Goal: Use online tool/utility: Utilize a website feature to perform a specific function

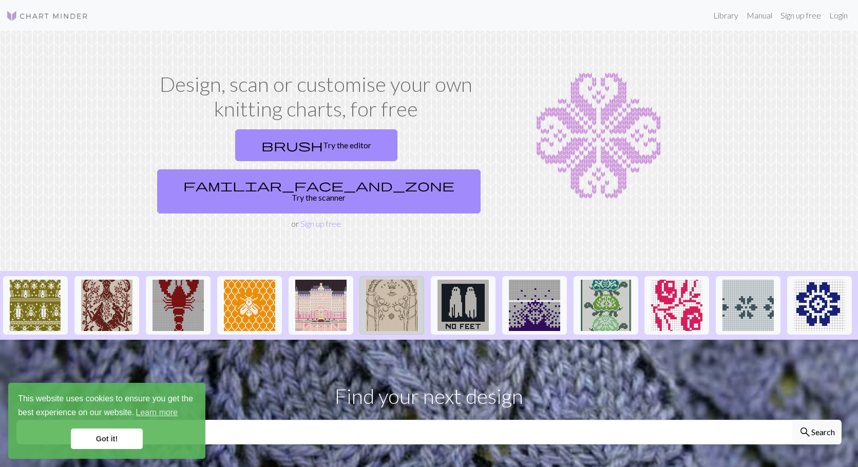
click at [385, 288] on img at bounding box center [391, 305] width 51 height 51
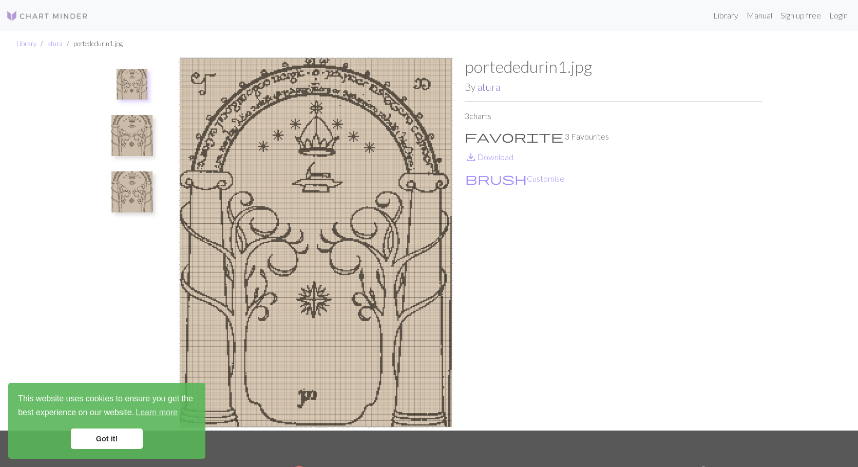
click at [492, 89] on link "atura" at bounding box center [488, 87] width 23 height 12
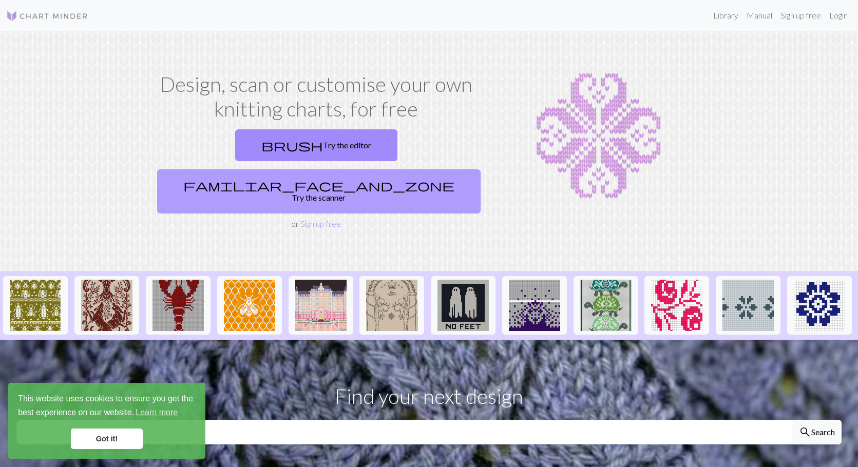
click at [422, 169] on link "familiar_face_and_zone Try the scanner" at bounding box center [318, 191] width 323 height 44
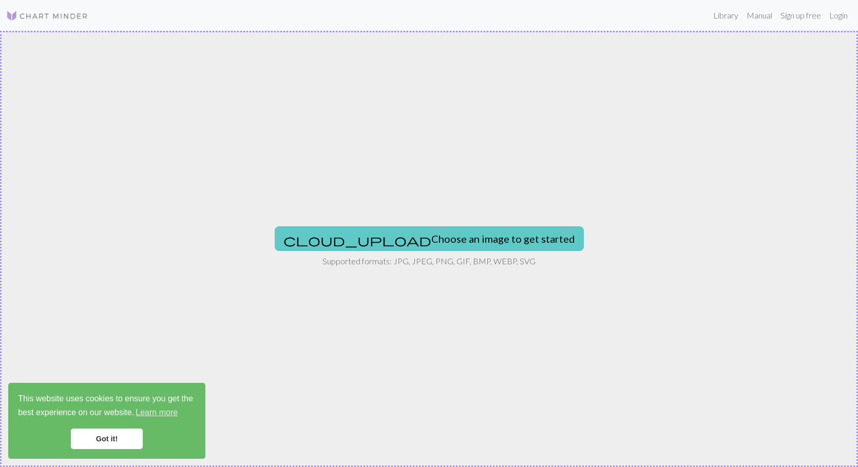
click at [411, 239] on button "cloud_upload Choose an image to get started" at bounding box center [429, 238] width 309 height 25
click at [427, 232] on button "cloud_upload Choose an image to get started" at bounding box center [429, 238] width 309 height 25
click at [389, 241] on button "cloud_upload Choose an image to get started" at bounding box center [429, 238] width 309 height 25
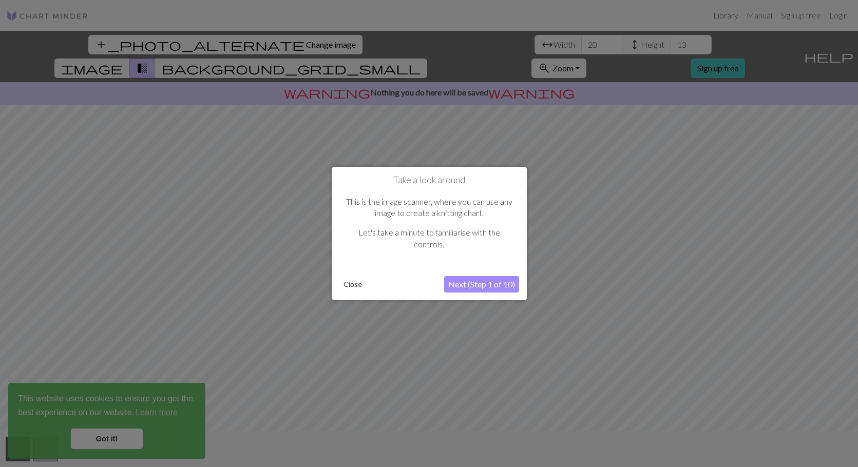
click at [479, 287] on button "Next (Step 1 of 10)" at bounding box center [481, 284] width 75 height 16
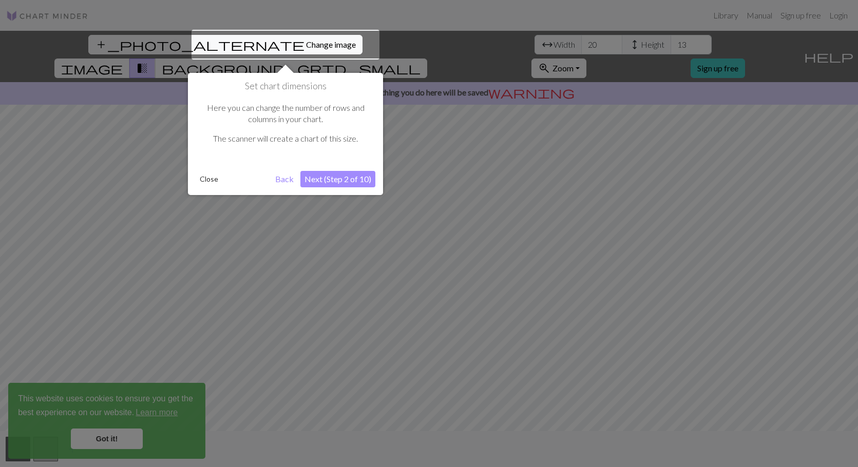
click at [338, 180] on button "Next (Step 2 of 10)" at bounding box center [337, 179] width 75 height 16
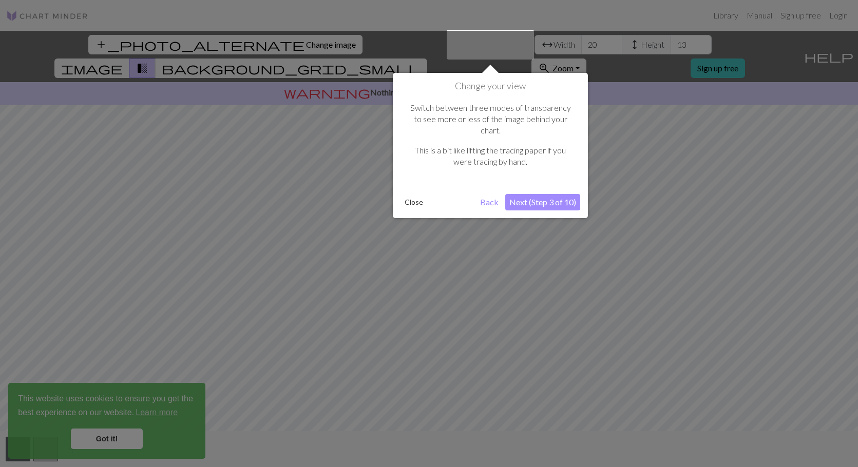
click at [557, 194] on button "Next (Step 3 of 10)" at bounding box center [542, 202] width 75 height 16
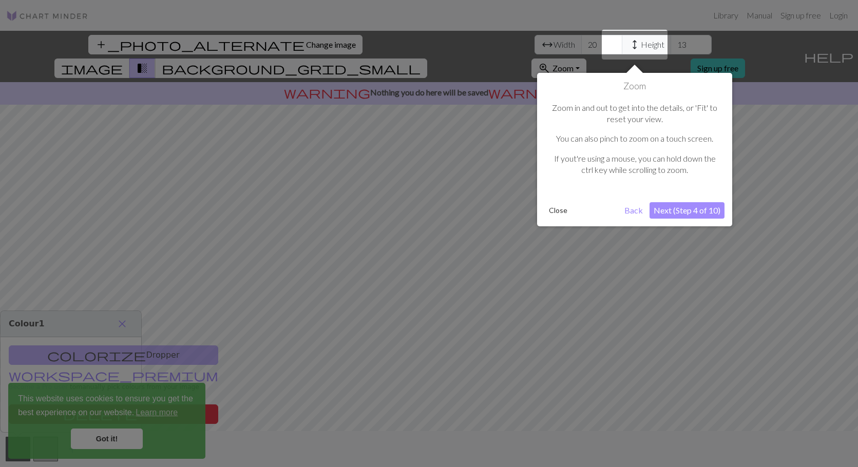
click at [687, 211] on button "Next (Step 4 of 10)" at bounding box center [686, 210] width 75 height 16
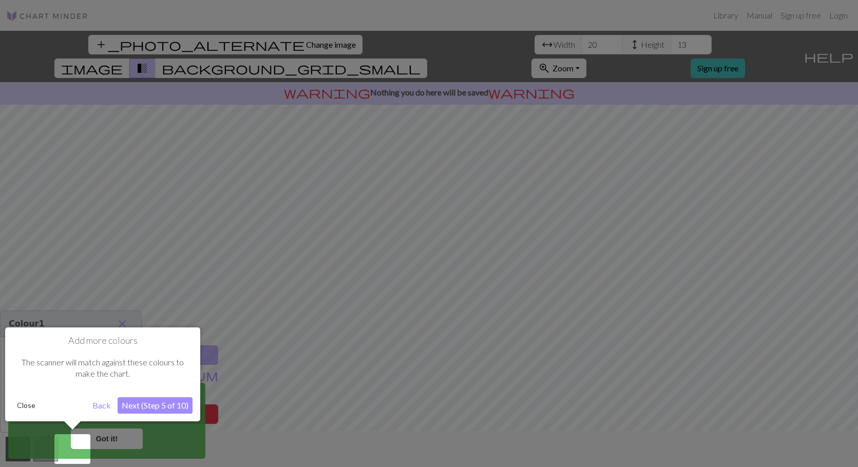
click at [169, 405] on button "Next (Step 5 of 10)" at bounding box center [155, 405] width 75 height 16
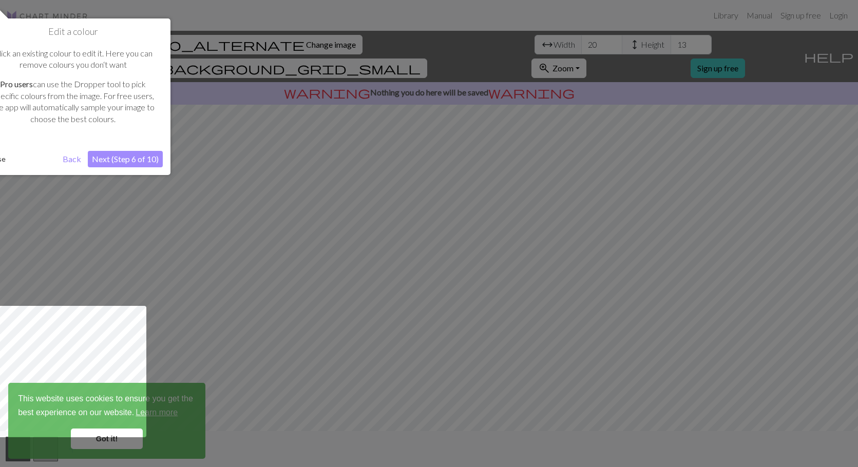
click at [148, 159] on button "Next (Step 6 of 10)" at bounding box center [125, 159] width 75 height 16
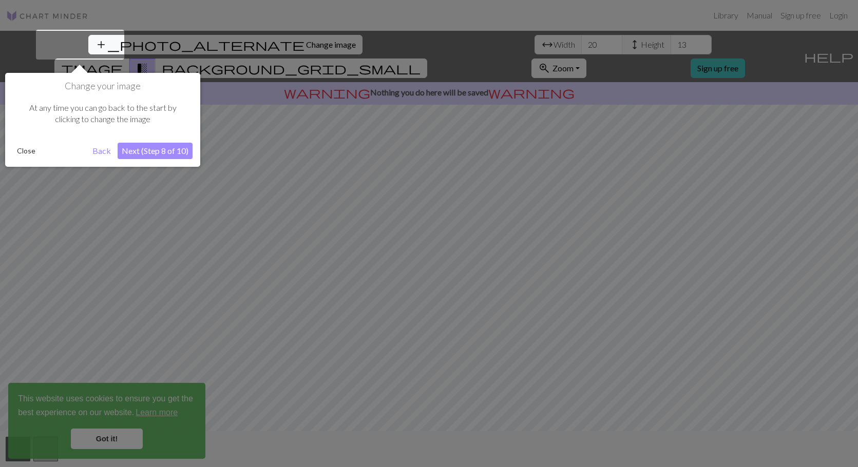
click at [154, 152] on button "Next (Step 8 of 10)" at bounding box center [155, 151] width 75 height 16
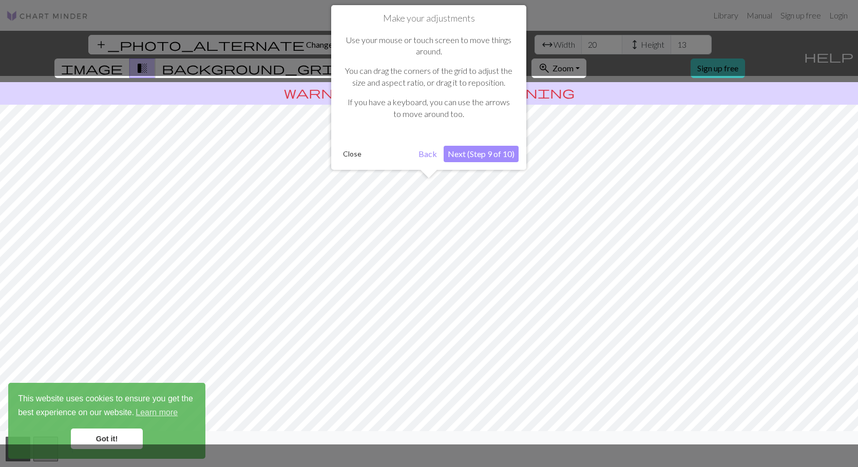
click at [491, 154] on button "Next (Step 9 of 10)" at bounding box center [481, 154] width 75 height 16
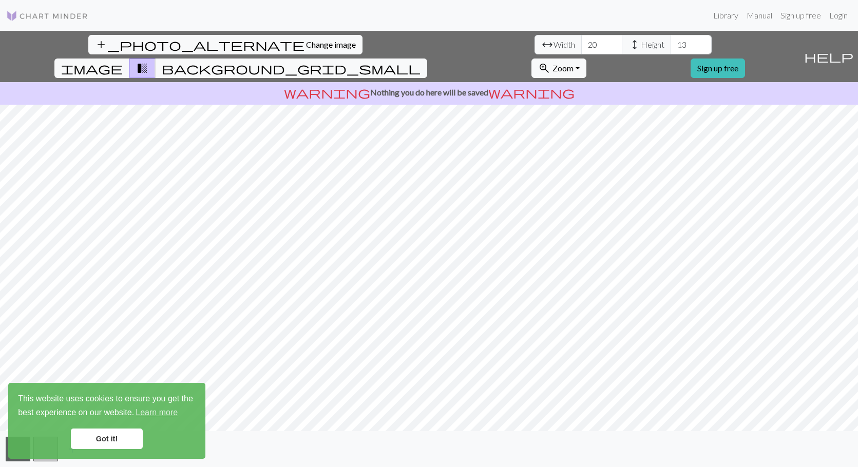
click at [160, 80] on div "add_photo_alternate Change image arrow_range Width 20 height Height 13 image tr…" at bounding box center [429, 249] width 858 height 436
click at [581, 43] on input "21" at bounding box center [601, 45] width 41 height 20
click at [581, 42] on input "22" at bounding box center [601, 45] width 41 height 20
click at [581, 42] on input "23" at bounding box center [601, 45] width 41 height 20
click at [581, 42] on input "24" at bounding box center [601, 45] width 41 height 20
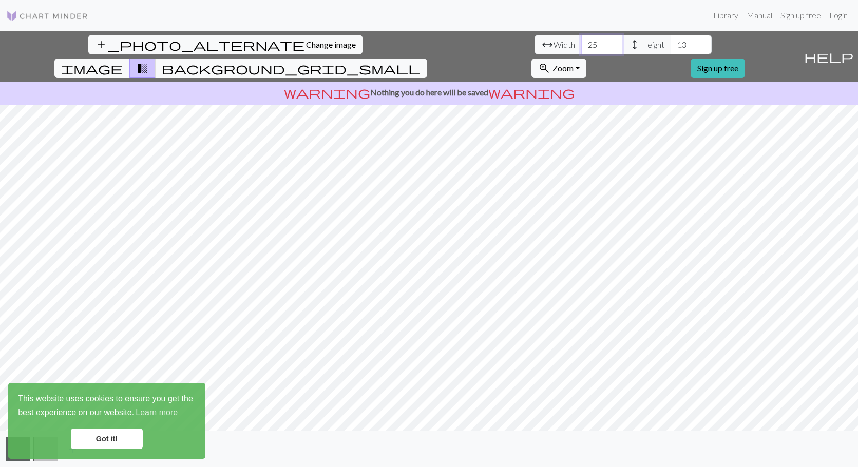
click at [581, 42] on input "25" at bounding box center [601, 45] width 41 height 20
click at [581, 42] on input "26" at bounding box center [601, 45] width 41 height 20
click at [581, 42] on input "27" at bounding box center [601, 45] width 41 height 20
click at [581, 42] on input "28" at bounding box center [601, 45] width 41 height 20
click at [581, 42] on input "29" at bounding box center [601, 45] width 41 height 20
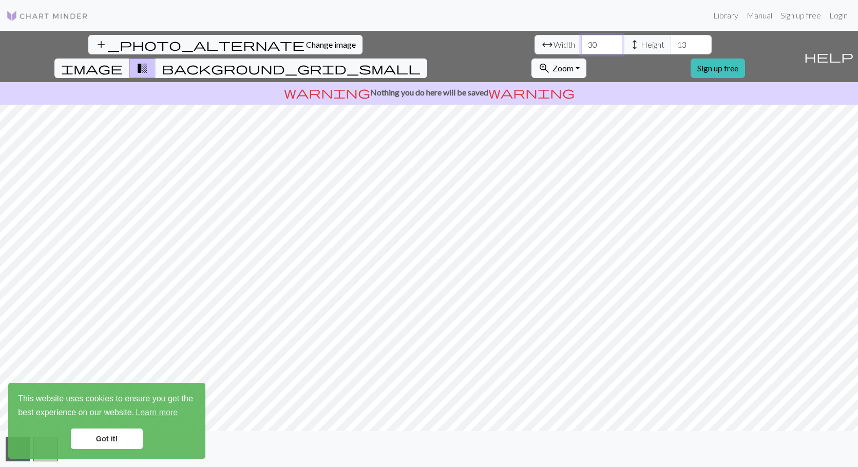
click at [581, 42] on input "30" at bounding box center [601, 45] width 41 height 20
click at [581, 42] on input "31" at bounding box center [601, 45] width 41 height 20
click at [581, 42] on input "32" at bounding box center [601, 45] width 41 height 20
click at [581, 42] on input "33" at bounding box center [601, 45] width 41 height 20
click at [581, 42] on input "34" at bounding box center [601, 45] width 41 height 20
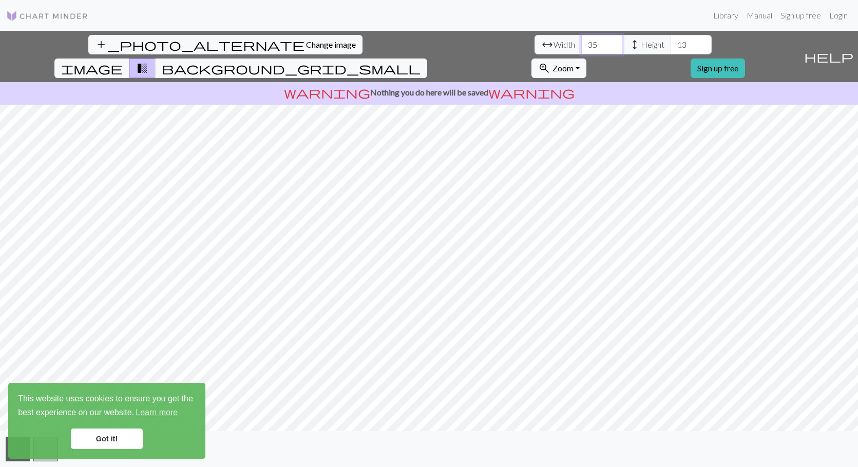
click at [581, 42] on input "35" at bounding box center [601, 45] width 41 height 20
click at [581, 42] on input "36" at bounding box center [601, 45] width 41 height 20
click at [581, 42] on input "37" at bounding box center [601, 45] width 41 height 20
click at [581, 42] on input "38" at bounding box center [601, 45] width 41 height 20
click at [581, 42] on input "39" at bounding box center [601, 45] width 41 height 20
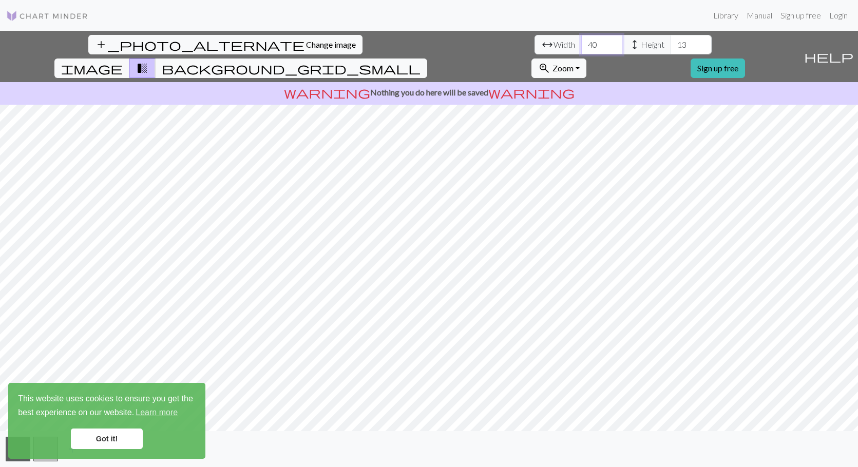
click at [581, 42] on input "40" at bounding box center [601, 45] width 41 height 20
click at [581, 42] on input "41" at bounding box center [601, 45] width 41 height 20
click at [581, 42] on input "42" at bounding box center [601, 45] width 41 height 20
click at [581, 42] on input "43" at bounding box center [601, 45] width 41 height 20
click at [581, 42] on input "44" at bounding box center [601, 45] width 41 height 20
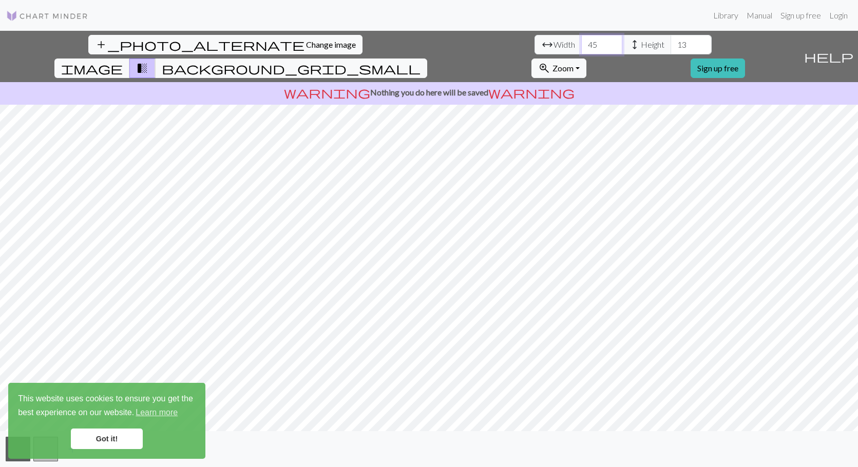
click at [581, 42] on input "45" at bounding box center [601, 45] width 41 height 20
click at [581, 42] on input "46" at bounding box center [601, 45] width 41 height 20
click at [581, 42] on input "47" at bounding box center [601, 45] width 41 height 20
click at [581, 42] on input "48" at bounding box center [601, 45] width 41 height 20
click at [581, 42] on input "49" at bounding box center [601, 45] width 41 height 20
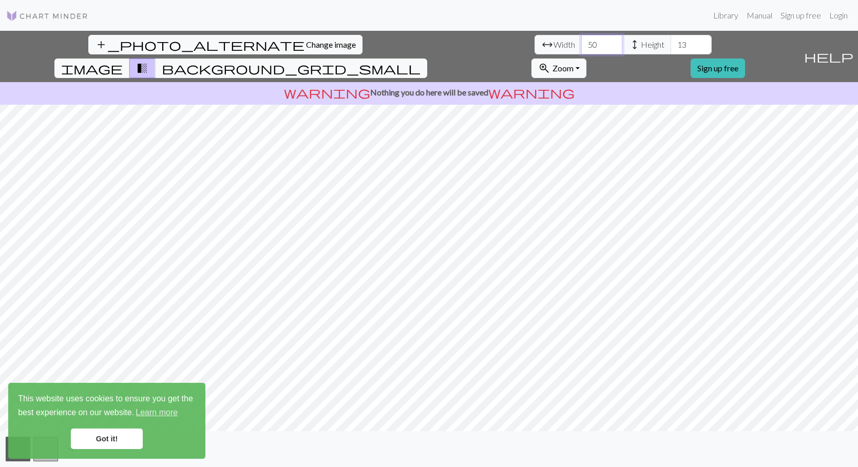
click at [581, 42] on input "50" at bounding box center [601, 45] width 41 height 20
click at [581, 42] on input "51" at bounding box center [601, 45] width 41 height 20
click at [581, 42] on input "52" at bounding box center [601, 45] width 41 height 20
click at [581, 42] on input "53" at bounding box center [601, 45] width 41 height 20
click at [581, 42] on input "54" at bounding box center [601, 45] width 41 height 20
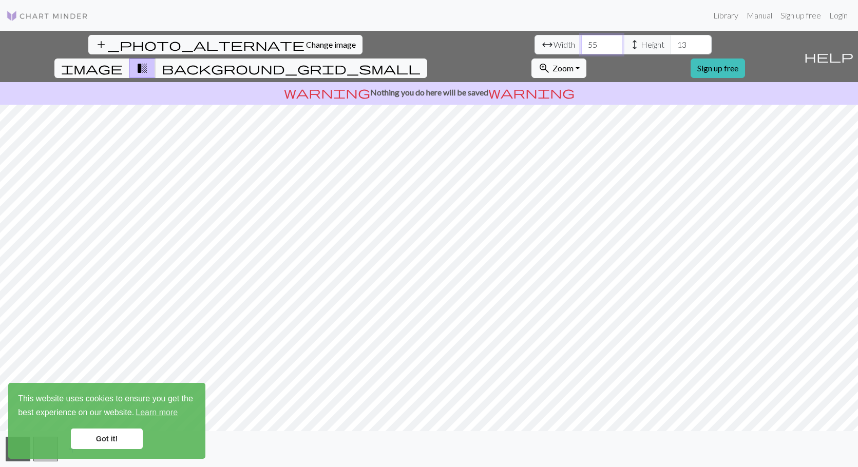
click at [581, 42] on input "55" at bounding box center [601, 45] width 41 height 20
click at [581, 42] on input "56" at bounding box center [601, 45] width 41 height 20
click at [581, 42] on input "57" at bounding box center [601, 45] width 41 height 20
click at [581, 42] on input "58" at bounding box center [601, 45] width 41 height 20
click at [581, 42] on input "59" at bounding box center [601, 45] width 41 height 20
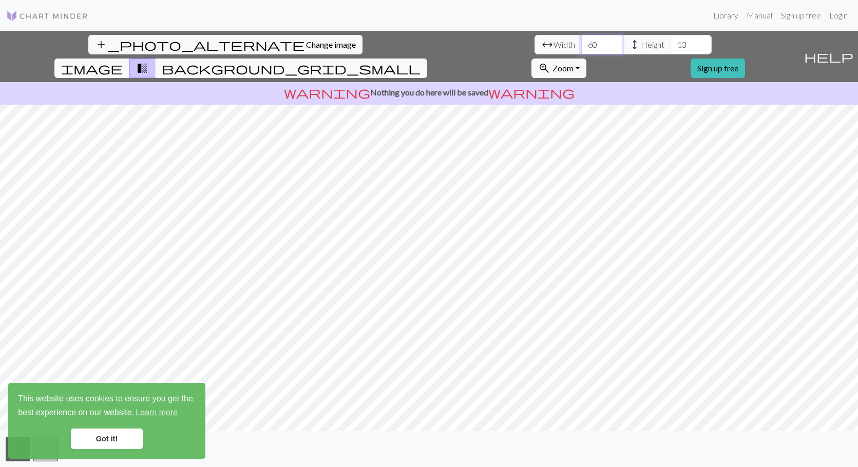
click at [581, 42] on input "60" at bounding box center [601, 45] width 41 height 20
click at [581, 42] on input "61" at bounding box center [601, 45] width 41 height 20
click at [581, 42] on input "62" at bounding box center [601, 45] width 41 height 20
type input "63"
click at [581, 42] on input "63" at bounding box center [601, 45] width 41 height 20
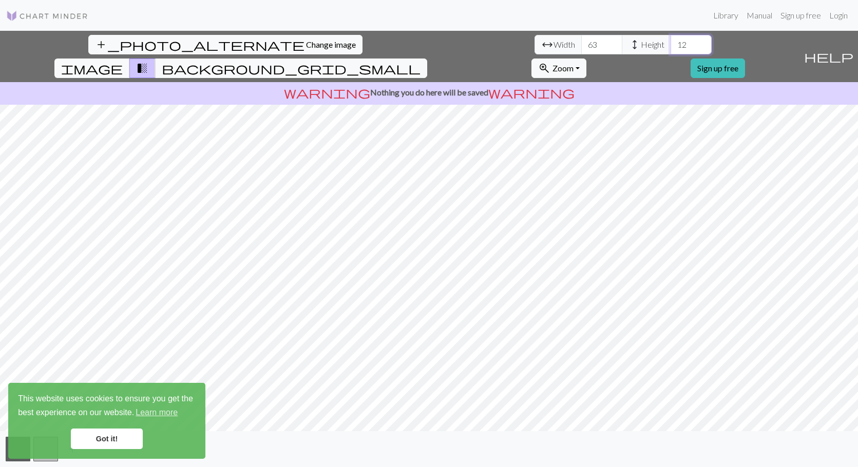
click at [671, 45] on input "12" at bounding box center [691, 45] width 41 height 20
click at [671, 45] on input "11" at bounding box center [691, 45] width 41 height 20
click at [671, 45] on input "10" at bounding box center [691, 45] width 41 height 20
click at [671, 45] on input "9" at bounding box center [691, 45] width 41 height 20
click at [671, 45] on input "8" at bounding box center [691, 45] width 41 height 20
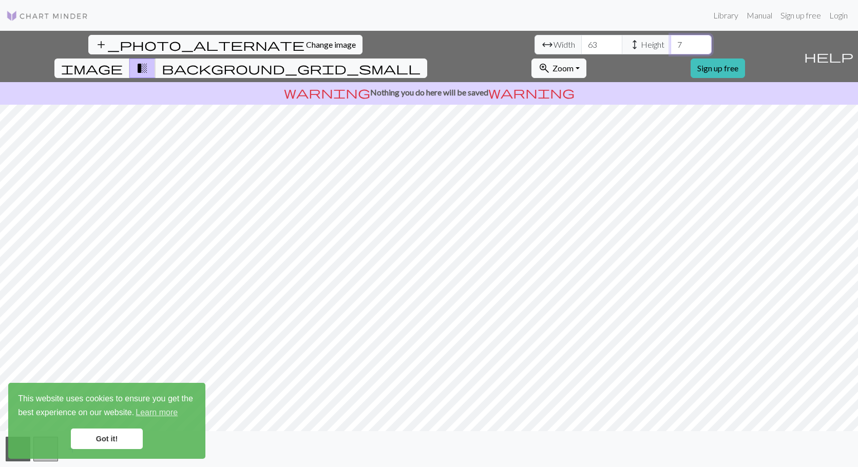
click at [671, 45] on input "7" at bounding box center [691, 45] width 41 height 20
click at [671, 45] on input "6" at bounding box center [691, 45] width 41 height 20
click at [671, 45] on input "5" at bounding box center [691, 45] width 41 height 20
click at [671, 45] on input "4" at bounding box center [691, 45] width 41 height 20
click at [671, 45] on input "3" at bounding box center [691, 45] width 41 height 20
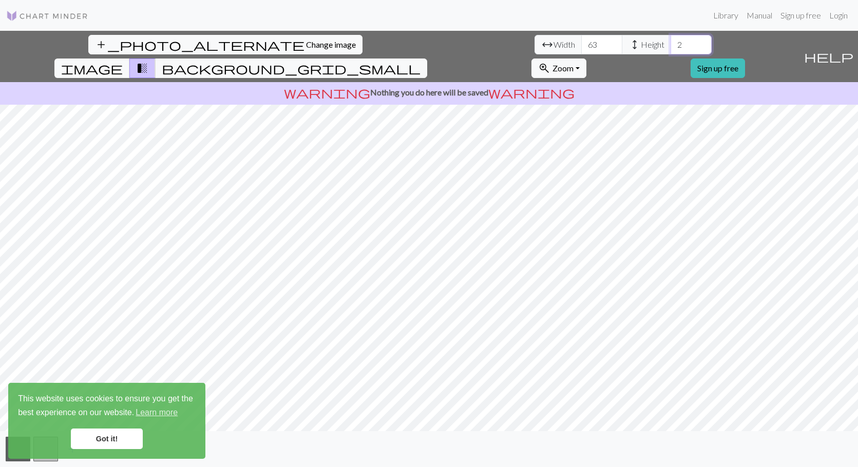
click at [671, 45] on input "2" at bounding box center [691, 45] width 41 height 20
click at [671, 45] on input "1" at bounding box center [691, 45] width 41 height 20
click at [671, 45] on input "0" at bounding box center [691, 45] width 41 height 20
click at [128, 443] on link "Got it!" at bounding box center [107, 439] width 72 height 21
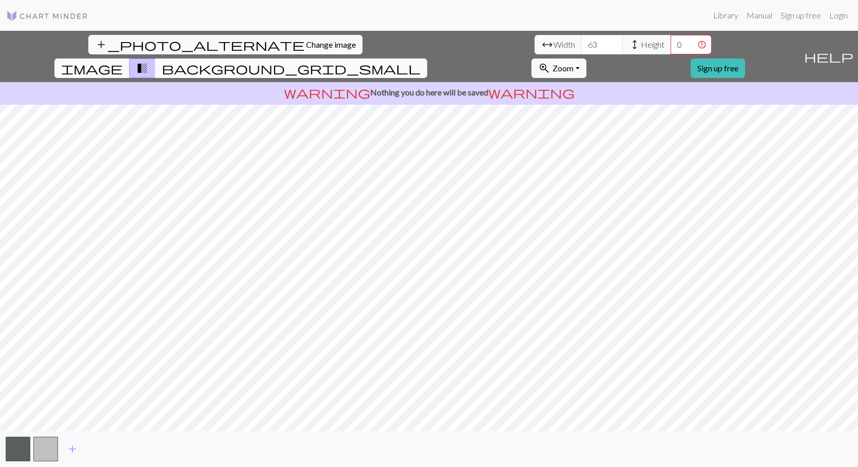
click at [421, 61] on span "background_grid_small" at bounding box center [291, 68] width 259 height 14
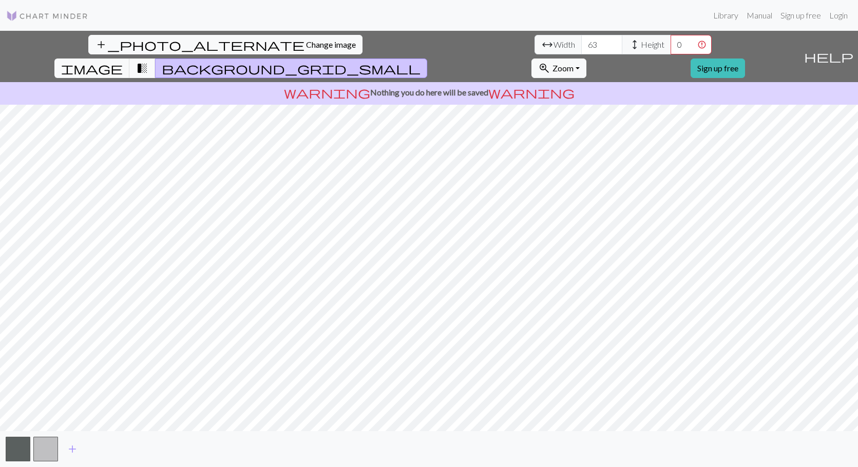
click at [148, 61] on span "transition_fade" at bounding box center [142, 68] width 12 height 14
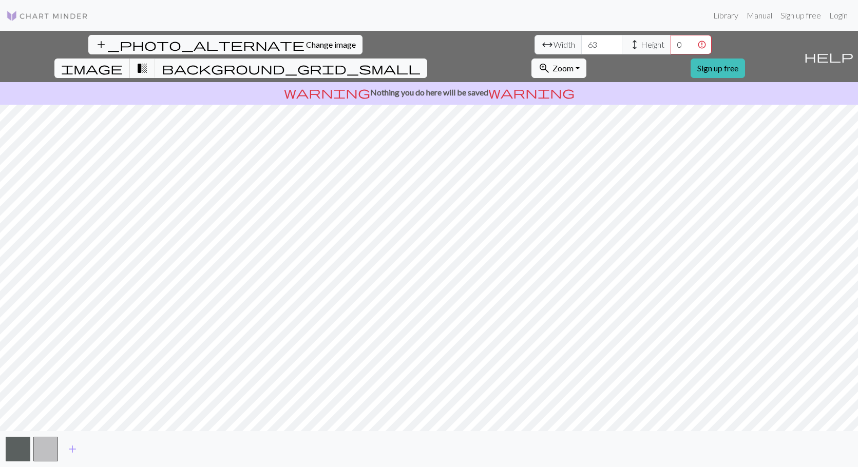
click at [123, 61] on span "image" at bounding box center [92, 68] width 62 height 14
click at [671, 49] on input "-1" at bounding box center [691, 45] width 41 height 20
click at [671, 44] on input "0" at bounding box center [691, 45] width 41 height 20
click at [671, 44] on input "1" at bounding box center [691, 45] width 41 height 20
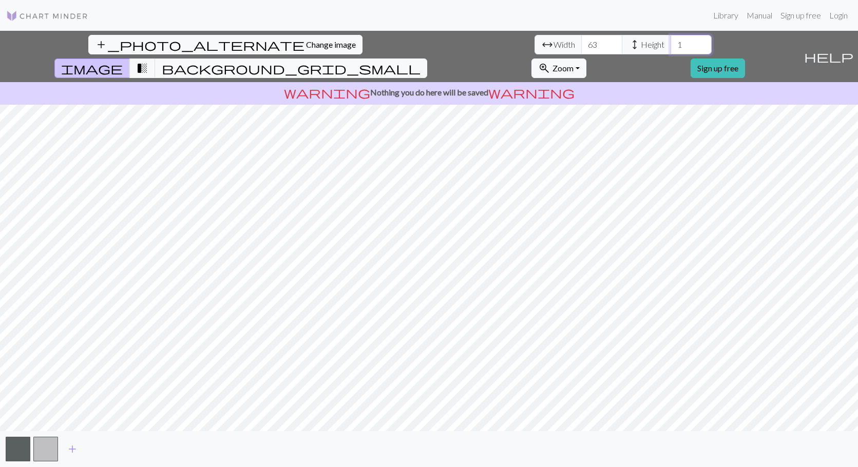
click at [671, 44] on input "1" at bounding box center [691, 45] width 41 height 20
click at [671, 43] on input "2" at bounding box center [691, 45] width 41 height 20
click at [671, 43] on input "3" at bounding box center [691, 45] width 41 height 20
click at [671, 43] on input "4" at bounding box center [691, 45] width 41 height 20
click at [671, 43] on input "5" at bounding box center [691, 45] width 41 height 20
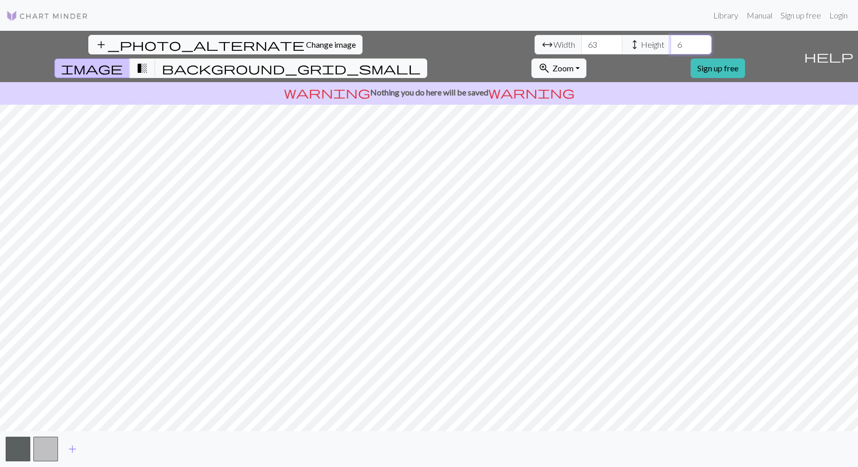
click at [671, 43] on input "6" at bounding box center [691, 45] width 41 height 20
click at [671, 43] on input "7" at bounding box center [691, 45] width 41 height 20
click at [671, 43] on input "8" at bounding box center [691, 45] width 41 height 20
click at [671, 43] on input "9" at bounding box center [691, 45] width 41 height 20
click at [671, 43] on input "10" at bounding box center [691, 45] width 41 height 20
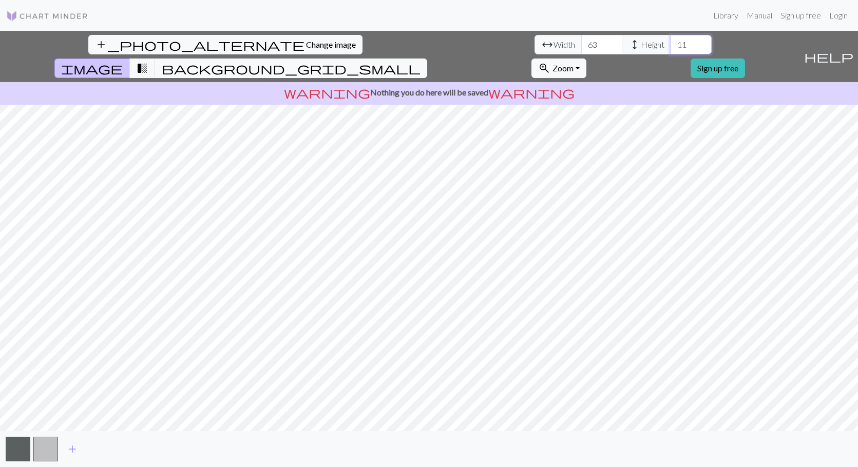
click at [671, 43] on input "11" at bounding box center [691, 45] width 41 height 20
click at [671, 43] on input "12" at bounding box center [691, 45] width 41 height 20
click at [671, 43] on input "13" at bounding box center [691, 45] width 41 height 20
click at [671, 43] on input "14" at bounding box center [691, 45] width 41 height 20
click at [671, 43] on input "15" at bounding box center [691, 45] width 41 height 20
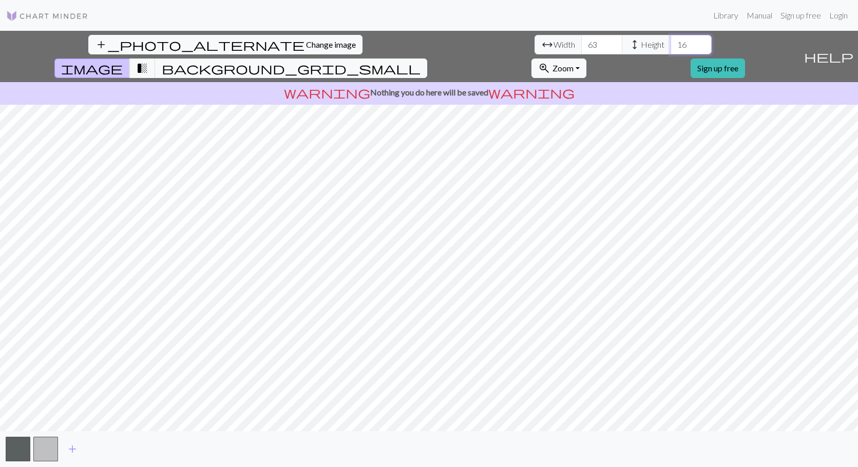
click at [671, 43] on input "16" at bounding box center [691, 45] width 41 height 20
click at [671, 43] on input "17" at bounding box center [691, 45] width 41 height 20
click at [671, 43] on input "18" at bounding box center [691, 45] width 41 height 20
click at [671, 43] on input "19" at bounding box center [691, 45] width 41 height 20
click at [671, 43] on input "20" at bounding box center [691, 45] width 41 height 20
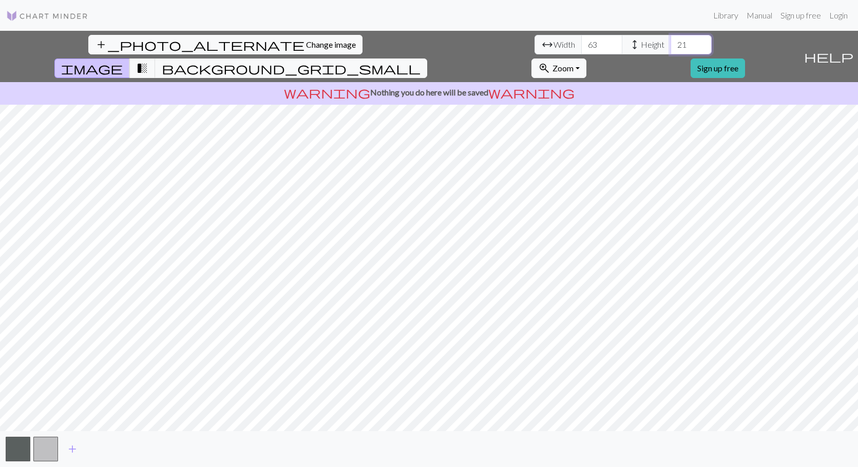
click at [671, 43] on input "21" at bounding box center [691, 45] width 41 height 20
click at [671, 43] on input "22" at bounding box center [691, 45] width 41 height 20
click at [671, 43] on input "23" at bounding box center [691, 45] width 41 height 20
click at [671, 43] on input "24" at bounding box center [691, 45] width 41 height 20
click at [671, 43] on input "25" at bounding box center [691, 45] width 41 height 20
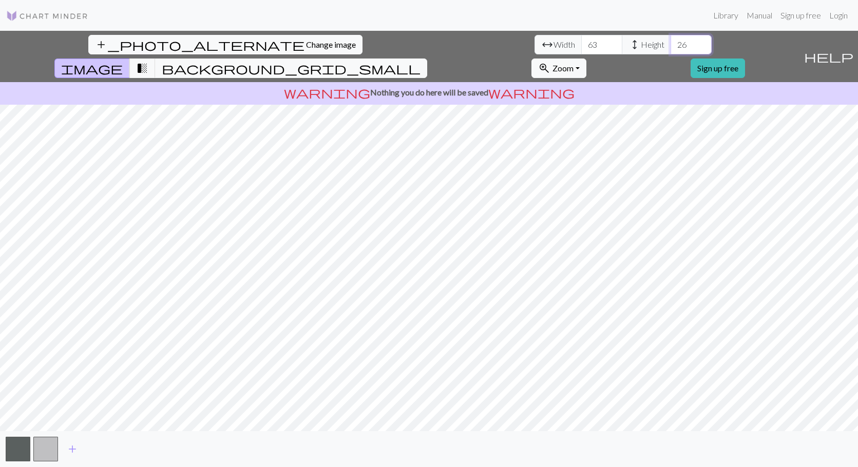
click at [671, 43] on input "26" at bounding box center [691, 45] width 41 height 20
click at [671, 43] on input "27" at bounding box center [691, 45] width 41 height 20
click at [671, 43] on input "28" at bounding box center [691, 45] width 41 height 20
click at [671, 43] on input "29" at bounding box center [691, 45] width 41 height 20
click at [671, 43] on input "30" at bounding box center [691, 45] width 41 height 20
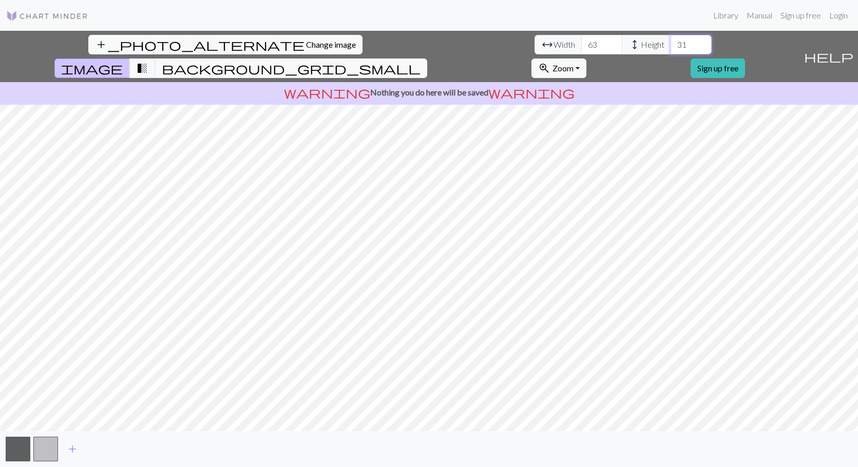
click at [671, 43] on input "31" at bounding box center [691, 45] width 41 height 20
click at [671, 43] on input "32" at bounding box center [691, 45] width 41 height 20
click at [671, 43] on input "33" at bounding box center [691, 45] width 41 height 20
click at [671, 43] on input "34" at bounding box center [691, 45] width 41 height 20
click at [671, 43] on input "35" at bounding box center [691, 45] width 41 height 20
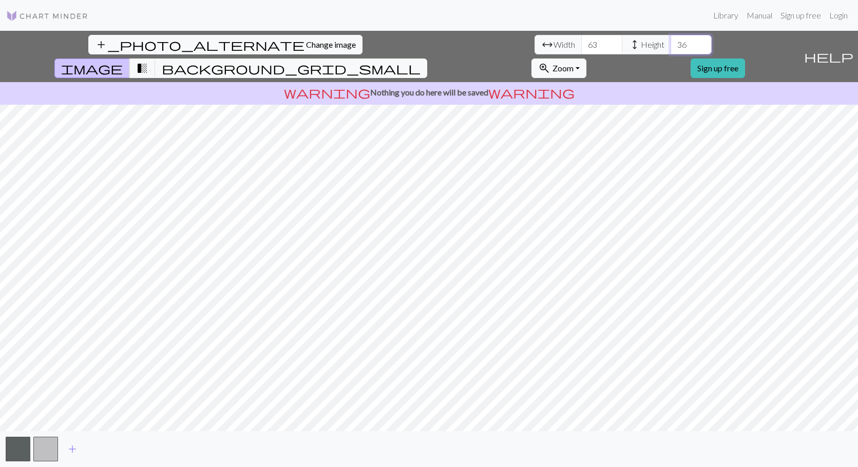
click at [671, 43] on input "36" at bounding box center [691, 45] width 41 height 20
click at [671, 43] on input "37" at bounding box center [691, 45] width 41 height 20
click at [671, 43] on input "38" at bounding box center [691, 45] width 41 height 20
click at [671, 43] on input "39" at bounding box center [691, 45] width 41 height 20
click at [671, 43] on input "40" at bounding box center [691, 45] width 41 height 20
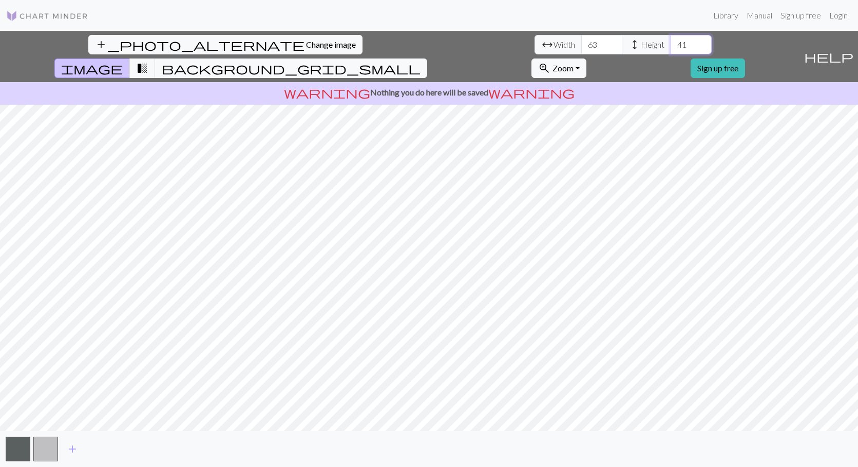
click at [671, 43] on input "41" at bounding box center [691, 45] width 41 height 20
click at [671, 43] on input "42" at bounding box center [691, 45] width 41 height 20
click at [671, 43] on input "43" at bounding box center [691, 45] width 41 height 20
click at [671, 43] on input "44" at bounding box center [691, 45] width 41 height 20
click at [671, 43] on input "45" at bounding box center [691, 45] width 41 height 20
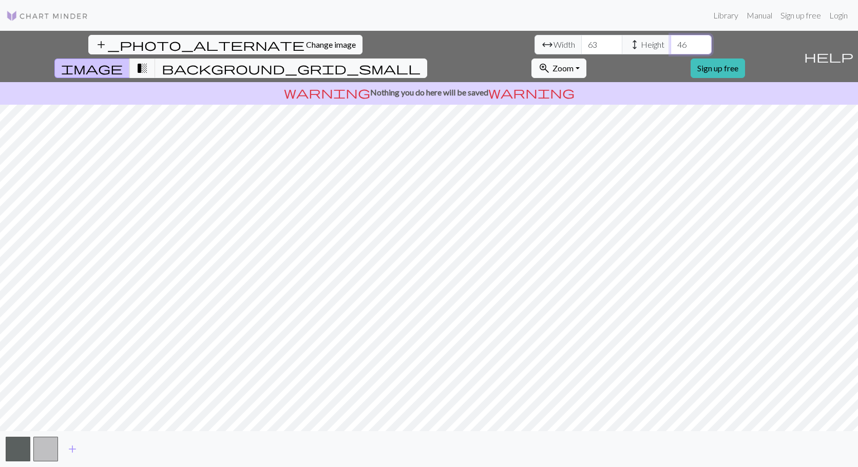
click at [671, 43] on input "46" at bounding box center [691, 45] width 41 height 20
click at [148, 61] on span "transition_fade" at bounding box center [142, 68] width 12 height 14
click at [671, 43] on input "47" at bounding box center [691, 45] width 41 height 20
click at [671, 43] on input "48" at bounding box center [691, 45] width 41 height 20
click at [671, 43] on input "49" at bounding box center [691, 45] width 41 height 20
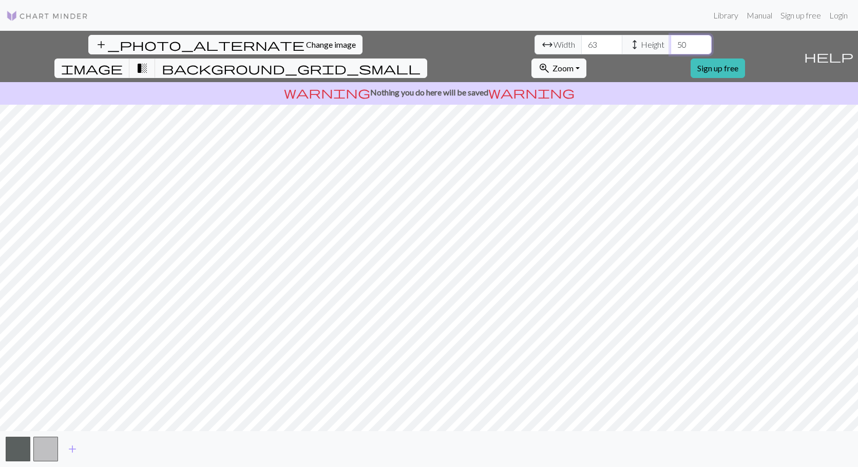
click at [671, 43] on input "50" at bounding box center [691, 45] width 41 height 20
click at [671, 43] on input "51" at bounding box center [691, 45] width 41 height 20
click at [671, 43] on input "52" at bounding box center [691, 45] width 41 height 20
click at [671, 43] on input "53" at bounding box center [691, 45] width 41 height 20
click at [671, 43] on input "54" at bounding box center [691, 45] width 41 height 20
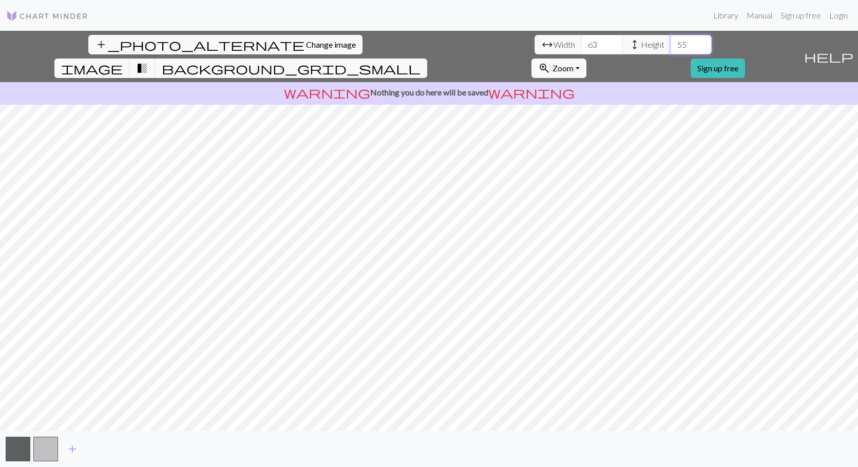
click at [671, 43] on input "55" at bounding box center [691, 45] width 41 height 20
click at [671, 43] on input "56" at bounding box center [691, 45] width 41 height 20
click at [671, 43] on input "57" at bounding box center [691, 45] width 41 height 20
click at [671, 43] on input "58" at bounding box center [691, 45] width 41 height 20
click at [671, 43] on input "59" at bounding box center [691, 45] width 41 height 20
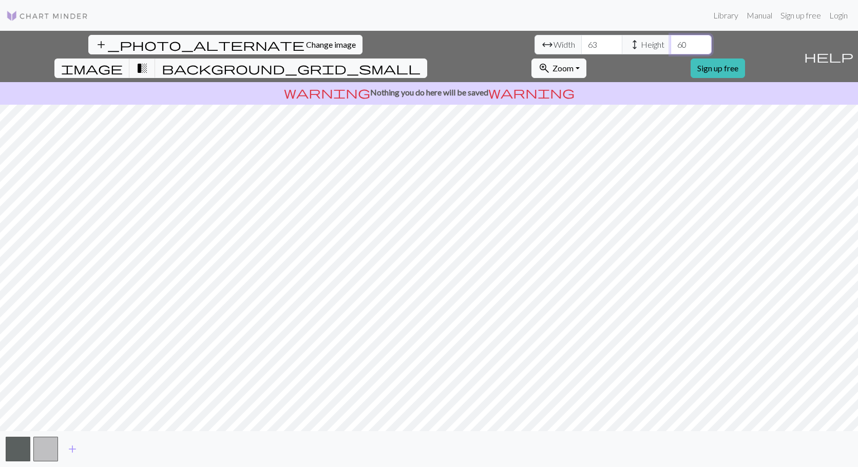
click at [671, 43] on input "60" at bounding box center [691, 45] width 41 height 20
type input "61"
click at [671, 43] on input "61" at bounding box center [691, 45] width 41 height 20
click at [581, 42] on input "64" at bounding box center [601, 45] width 41 height 20
click at [581, 42] on input "65" at bounding box center [601, 45] width 41 height 20
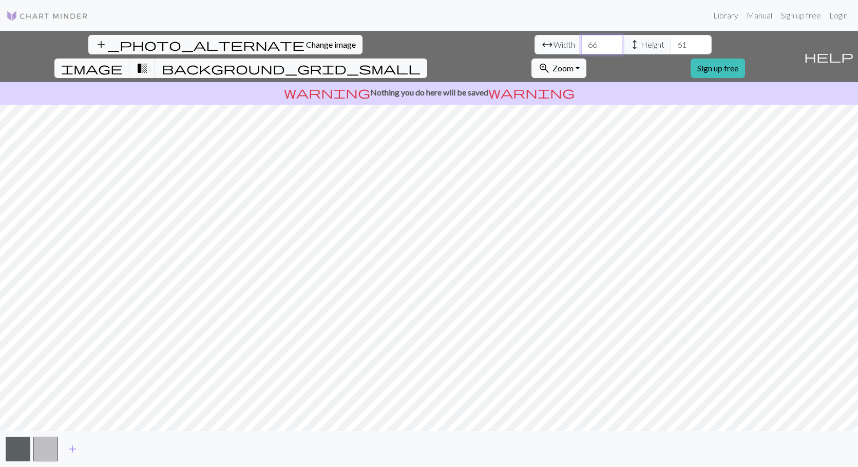
click at [581, 42] on input "66" at bounding box center [601, 45] width 41 height 20
click at [581, 42] on input "67" at bounding box center [601, 45] width 41 height 20
click at [581, 42] on input "68" at bounding box center [601, 45] width 41 height 20
click at [581, 42] on input "69" at bounding box center [601, 45] width 41 height 20
click at [581, 42] on input "70" at bounding box center [601, 45] width 41 height 20
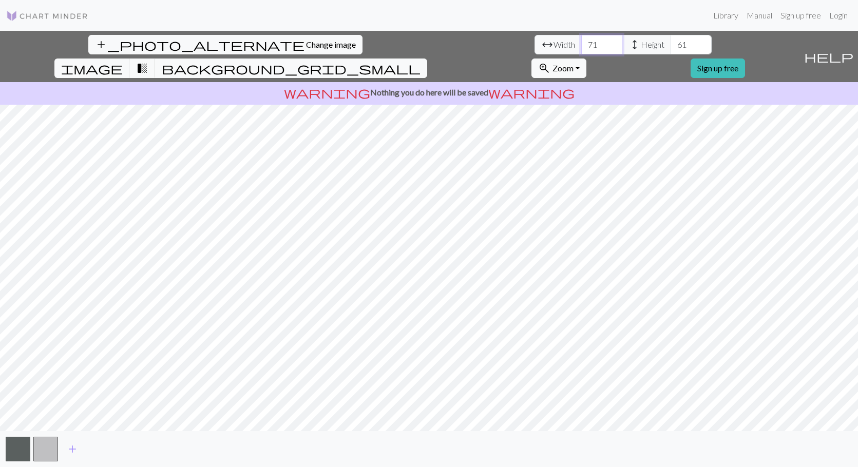
click at [581, 42] on input "71" at bounding box center [601, 45] width 41 height 20
click at [581, 42] on input "72" at bounding box center [601, 45] width 41 height 20
click at [581, 42] on input "73" at bounding box center [601, 45] width 41 height 20
click at [581, 42] on input "74" at bounding box center [601, 45] width 41 height 20
click at [581, 42] on input "75" at bounding box center [601, 45] width 41 height 20
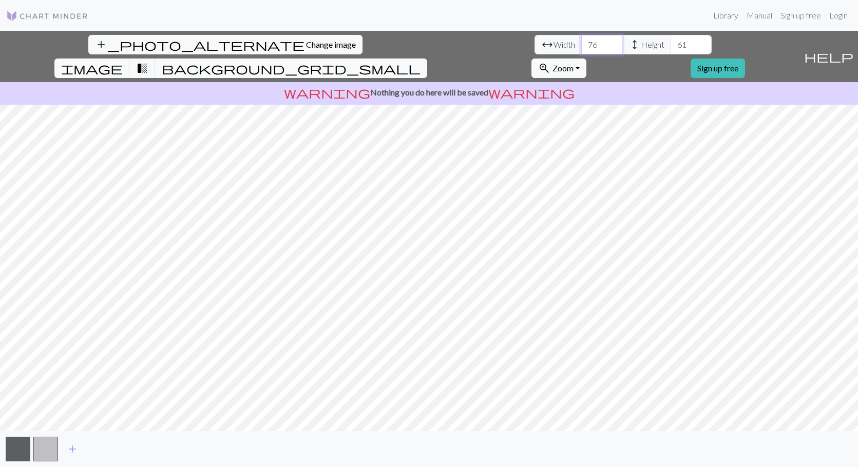
click at [581, 42] on input "76" at bounding box center [601, 45] width 41 height 20
click at [581, 42] on input "77" at bounding box center [601, 45] width 41 height 20
click at [581, 42] on input "78" at bounding box center [601, 45] width 41 height 20
click at [581, 42] on input "79" at bounding box center [601, 45] width 41 height 20
click at [581, 42] on input "80" at bounding box center [601, 45] width 41 height 20
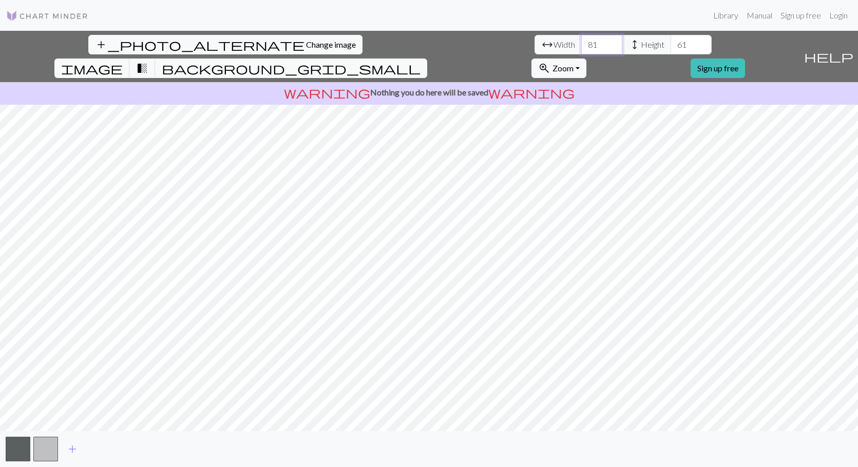
click at [581, 42] on input "81" at bounding box center [601, 45] width 41 height 20
click at [581, 42] on input "82" at bounding box center [601, 45] width 41 height 20
click at [581, 42] on input "83" at bounding box center [601, 45] width 41 height 20
click at [581, 42] on input "84" at bounding box center [601, 45] width 41 height 20
click at [581, 42] on input "85" at bounding box center [601, 45] width 41 height 20
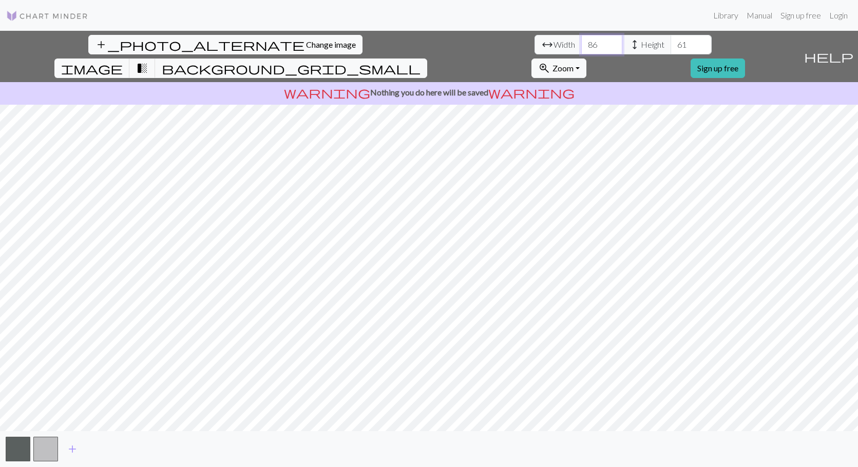
click at [581, 42] on input "86" at bounding box center [601, 45] width 41 height 20
click at [581, 42] on input "87" at bounding box center [601, 45] width 41 height 20
click at [581, 42] on input "88" at bounding box center [601, 45] width 41 height 20
click at [581, 42] on input "89" at bounding box center [601, 45] width 41 height 20
click at [581, 42] on input "90" at bounding box center [601, 45] width 41 height 20
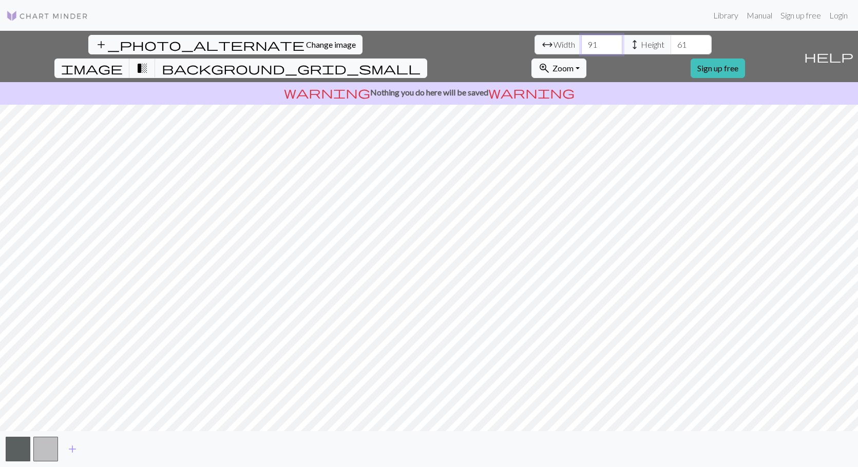
click at [581, 42] on input "91" at bounding box center [601, 45] width 41 height 20
click at [581, 42] on input "92" at bounding box center [601, 45] width 41 height 20
click at [581, 42] on input "93" at bounding box center [601, 45] width 41 height 20
click at [581, 42] on input "94" at bounding box center [601, 45] width 41 height 20
type input "95"
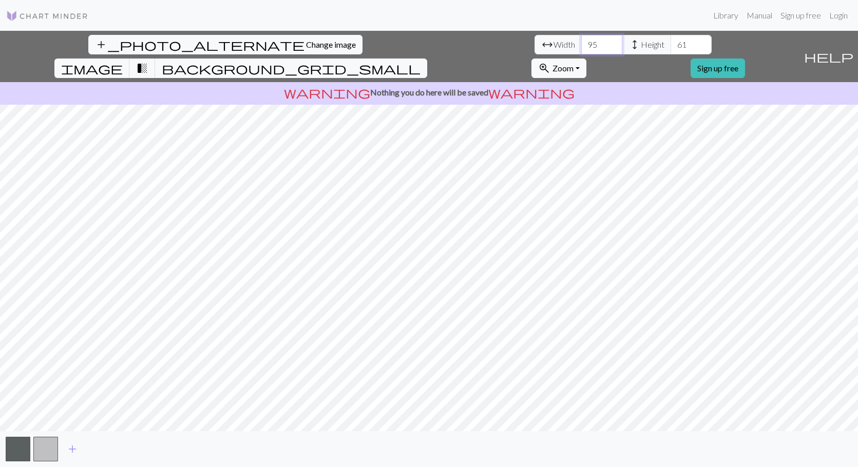
click at [581, 42] on input "95" at bounding box center [601, 45] width 41 height 20
click at [671, 41] on input "61" at bounding box center [691, 45] width 41 height 20
click at [671, 41] on input "62" at bounding box center [691, 45] width 41 height 20
click at [671, 41] on input "63" at bounding box center [691, 45] width 41 height 20
click at [671, 41] on input "64" at bounding box center [691, 45] width 41 height 20
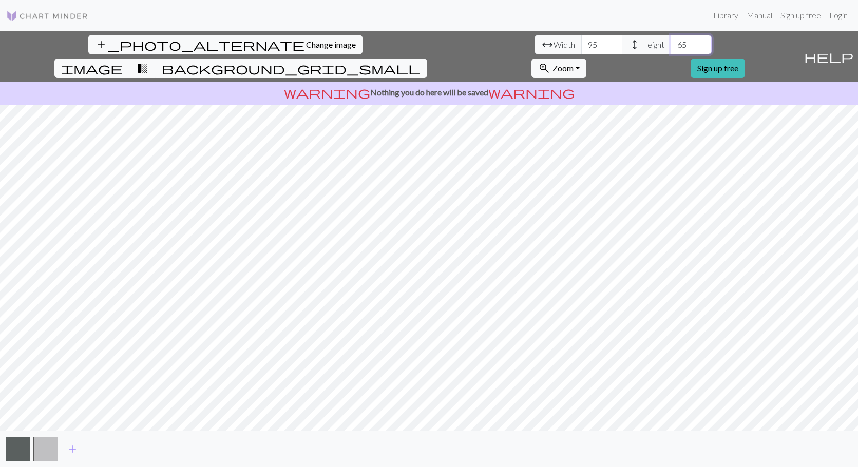
click at [671, 41] on input "65" at bounding box center [691, 45] width 41 height 20
click at [671, 41] on input "66" at bounding box center [691, 45] width 41 height 20
click at [671, 41] on input "67" at bounding box center [691, 45] width 41 height 20
click at [671, 41] on input "68" at bounding box center [691, 45] width 41 height 20
click at [671, 41] on input "69" at bounding box center [691, 45] width 41 height 20
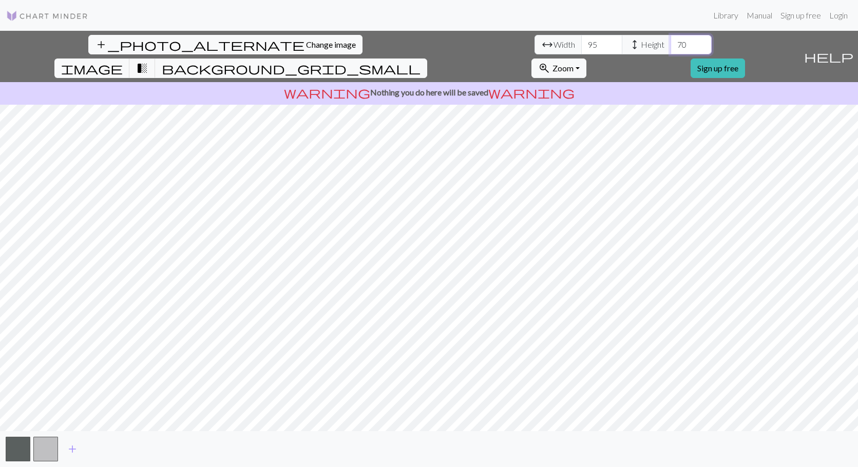
click at [671, 41] on input "70" at bounding box center [691, 45] width 41 height 20
click at [671, 41] on input "71" at bounding box center [691, 45] width 41 height 20
click at [671, 41] on input "72" at bounding box center [691, 45] width 41 height 20
click at [671, 41] on input "73" at bounding box center [691, 45] width 41 height 20
click at [671, 41] on input "74" at bounding box center [691, 45] width 41 height 20
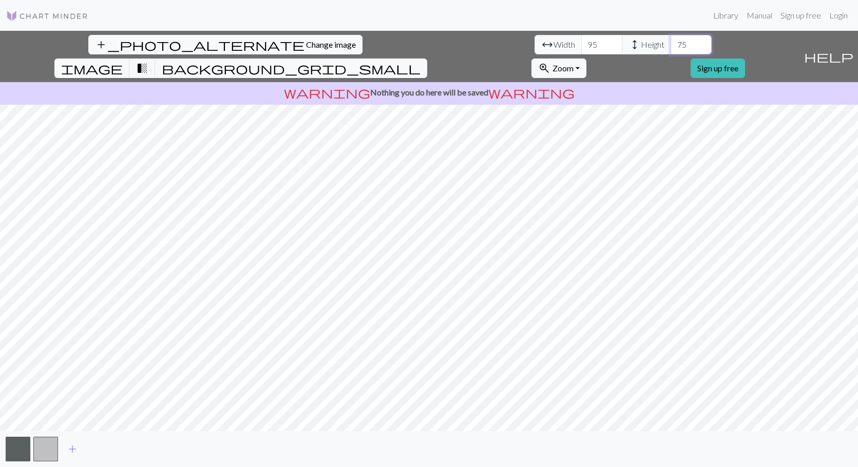
click at [671, 41] on input "75" at bounding box center [691, 45] width 41 height 20
click at [671, 41] on input "76" at bounding box center [691, 45] width 41 height 20
click at [671, 41] on input "77" at bounding box center [691, 45] width 41 height 20
click at [671, 41] on input "78" at bounding box center [691, 45] width 41 height 20
click at [671, 41] on input "79" at bounding box center [691, 45] width 41 height 20
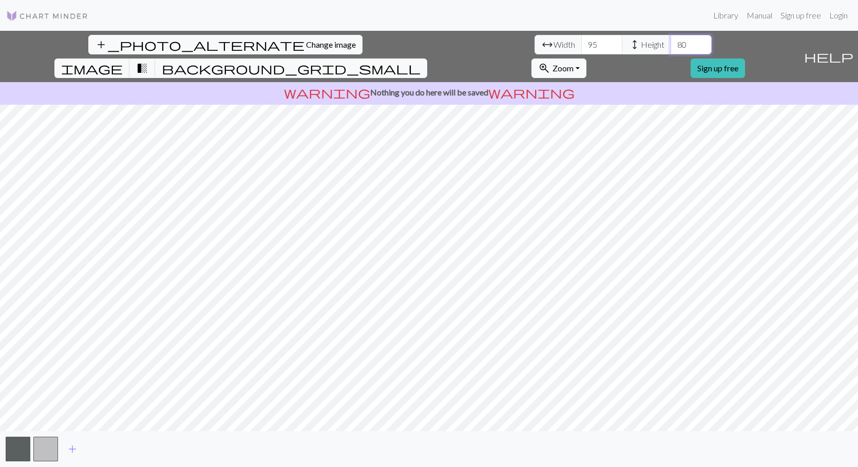
click at [671, 41] on input "80" at bounding box center [691, 45] width 41 height 20
click at [671, 41] on input "81" at bounding box center [691, 45] width 41 height 20
click at [671, 41] on input "82" at bounding box center [691, 45] width 41 height 20
click at [671, 41] on input "83" at bounding box center [691, 45] width 41 height 20
click at [671, 41] on input "84" at bounding box center [691, 45] width 41 height 20
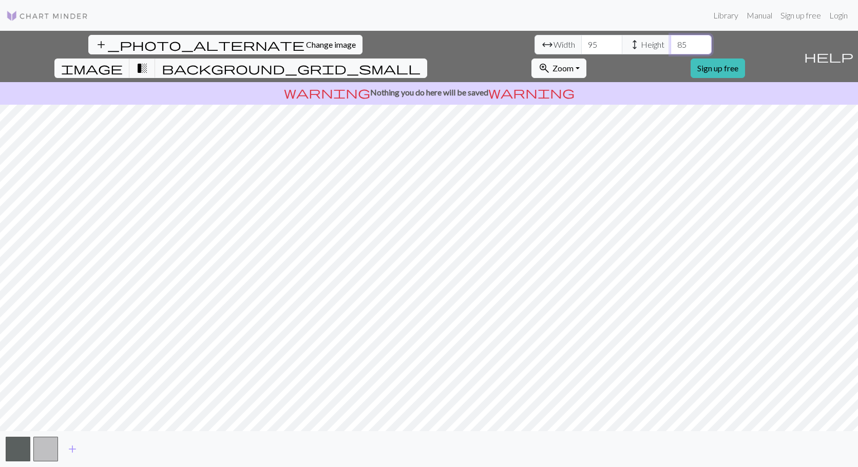
click at [671, 41] on input "85" at bounding box center [691, 45] width 41 height 20
click at [671, 41] on input "86" at bounding box center [691, 45] width 41 height 20
click at [671, 41] on input "87" at bounding box center [691, 45] width 41 height 20
click at [671, 41] on input "88" at bounding box center [691, 45] width 41 height 20
click at [671, 41] on input "89" at bounding box center [691, 45] width 41 height 20
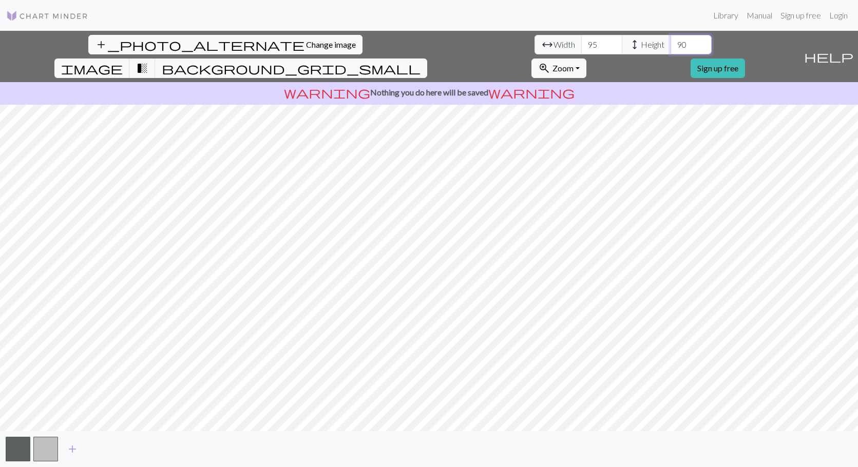
click at [671, 41] on input "90" at bounding box center [691, 45] width 41 height 20
click at [671, 41] on input "91" at bounding box center [691, 45] width 41 height 20
click at [671, 41] on input "92" at bounding box center [691, 45] width 41 height 20
click at [671, 41] on input "93" at bounding box center [691, 45] width 41 height 20
click at [671, 41] on input "94" at bounding box center [691, 45] width 41 height 20
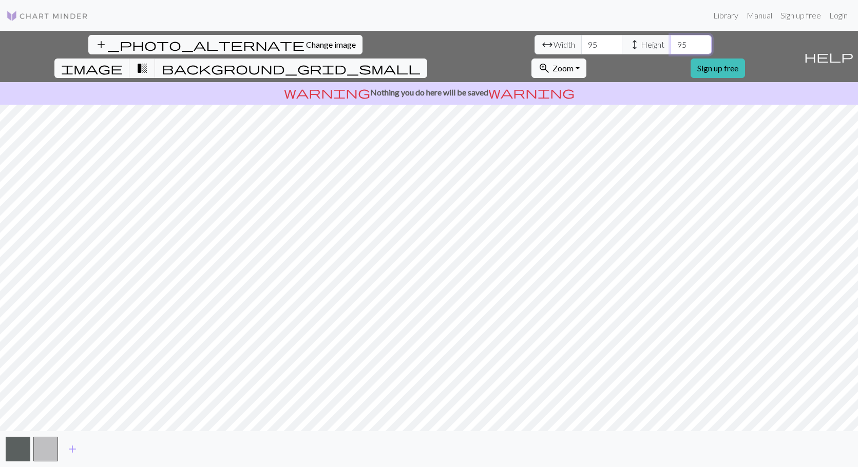
click at [671, 41] on input "95" at bounding box center [691, 45] width 41 height 20
click at [671, 41] on input "96" at bounding box center [691, 45] width 41 height 20
click at [671, 41] on input "97" at bounding box center [691, 45] width 41 height 20
click at [671, 41] on input "98" at bounding box center [691, 45] width 41 height 20
type input "99"
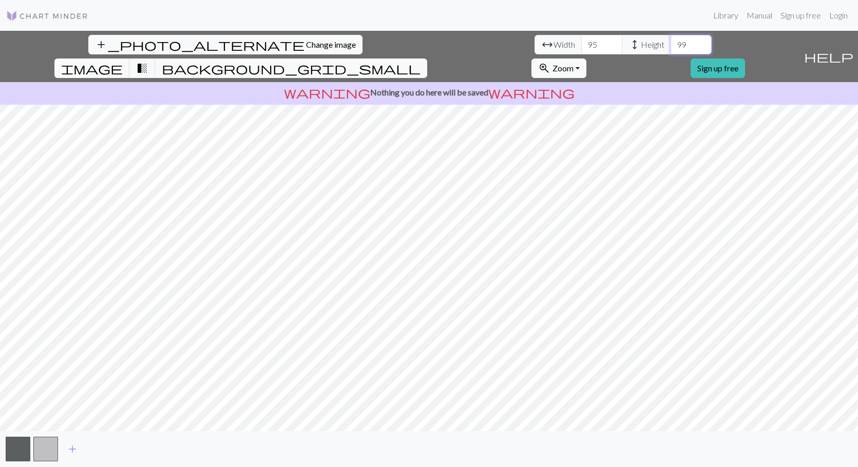
click at [671, 41] on input "99" at bounding box center [691, 45] width 41 height 20
drag, startPoint x: 264, startPoint y: 45, endPoint x: 248, endPoint y: 45, distance: 16.4
click at [581, 45] on input "95" at bounding box center [601, 45] width 41 height 20
type input "120"
click at [671, 43] on input "100" at bounding box center [691, 45] width 41 height 20
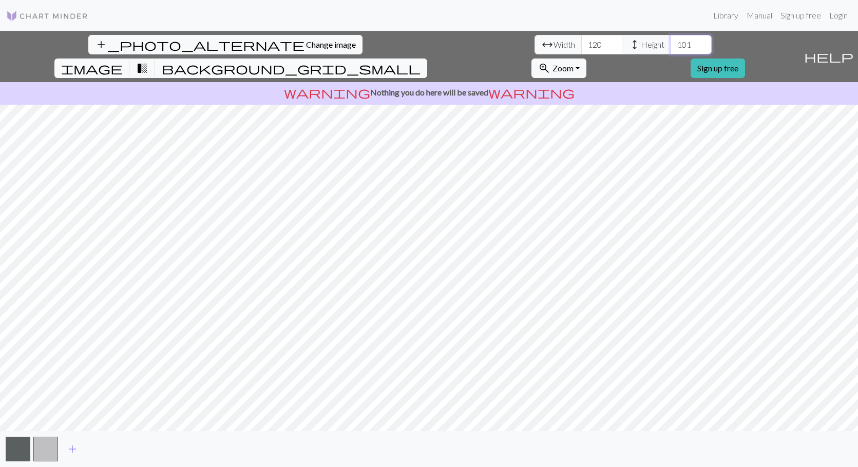
click at [671, 44] on input "101" at bounding box center [691, 45] width 41 height 20
click at [671, 44] on input "102" at bounding box center [691, 45] width 41 height 20
click at [671, 44] on input "103" at bounding box center [691, 45] width 41 height 20
click at [671, 44] on input "104" at bounding box center [691, 45] width 41 height 20
click at [671, 44] on input "105" at bounding box center [691, 45] width 41 height 20
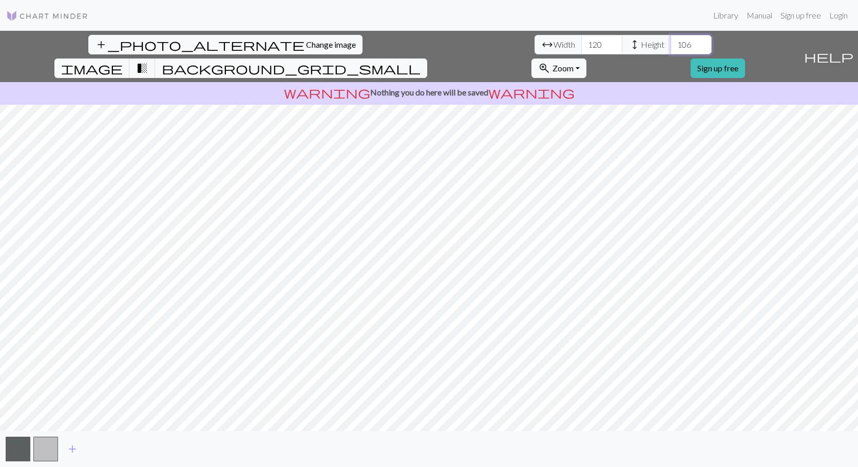
click at [671, 44] on input "106" at bounding box center [691, 45] width 41 height 20
click at [671, 44] on input "107" at bounding box center [691, 45] width 41 height 20
click at [671, 44] on input "108" at bounding box center [691, 45] width 41 height 20
type input "109"
click at [671, 44] on input "109" at bounding box center [691, 45] width 41 height 20
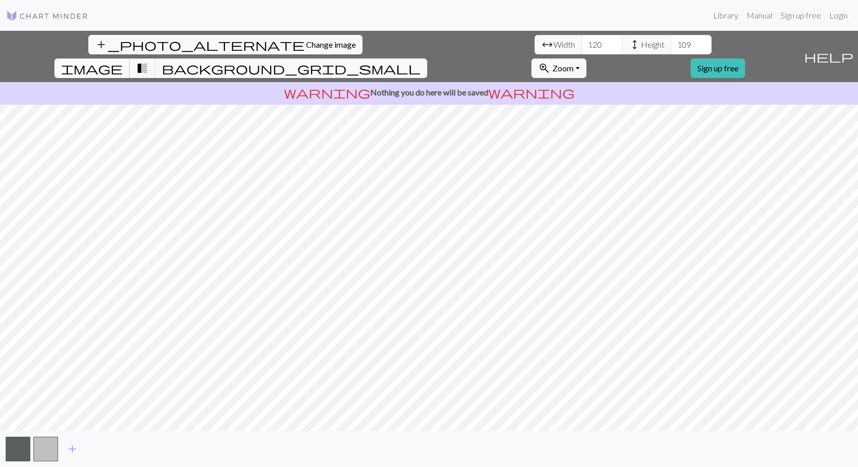
click at [123, 61] on span "image" at bounding box center [92, 68] width 62 height 14
click at [148, 61] on span "transition_fade" at bounding box center [142, 68] width 12 height 14
click at [421, 61] on span "background_grid_small" at bounding box center [291, 68] width 259 height 14
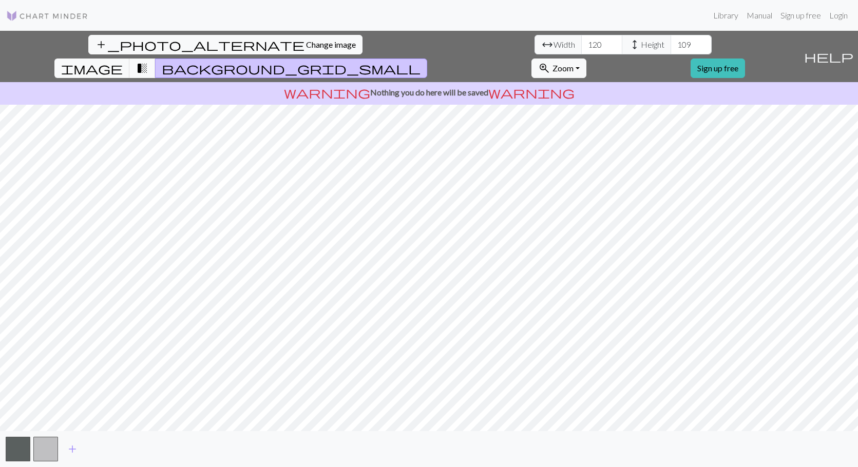
click at [148, 61] on span "transition_fade" at bounding box center [142, 68] width 12 height 14
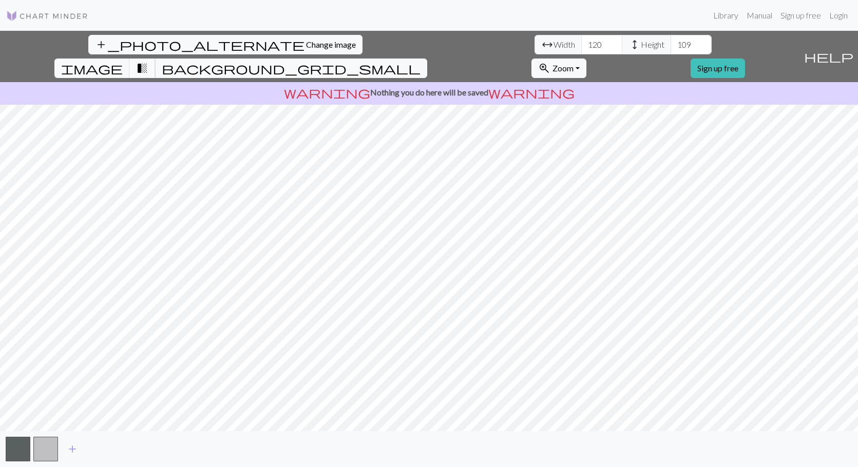
click at [148, 61] on span "transition_fade" at bounding box center [142, 68] width 12 height 14
click at [581, 46] on input "120" at bounding box center [601, 45] width 41 height 20
type input "140"
click at [671, 45] on input "109" at bounding box center [691, 45] width 41 height 20
type input "120"
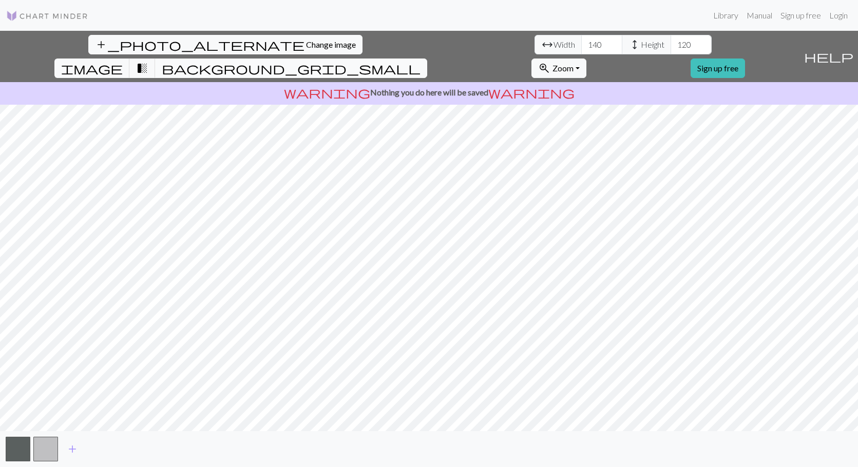
click at [421, 61] on span "background_grid_small" at bounding box center [291, 68] width 259 height 14
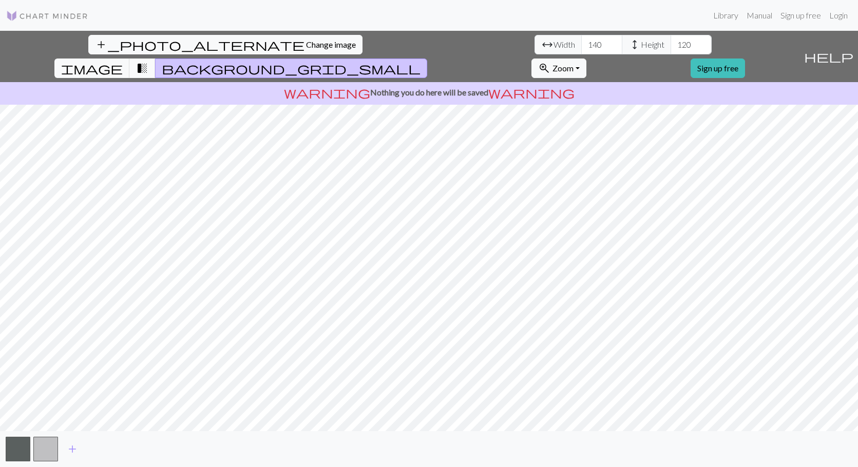
click at [148, 61] on span "transition_fade" at bounding box center [142, 68] width 12 height 14
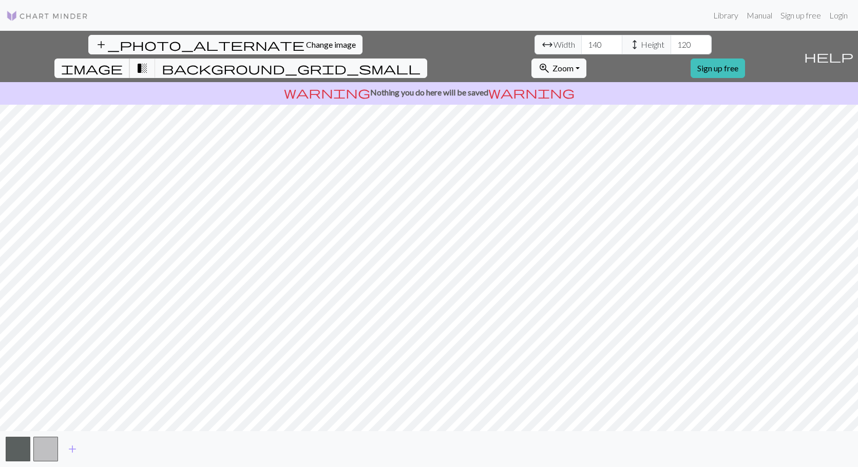
click at [130, 59] on button "image" at bounding box center [91, 69] width 75 height 20
drag, startPoint x: 265, startPoint y: 44, endPoint x: 250, endPoint y: 44, distance: 14.9
click at [581, 44] on input "140" at bounding box center [601, 45] width 41 height 20
type input "250"
click at [671, 46] on input "120" at bounding box center [691, 45] width 41 height 20
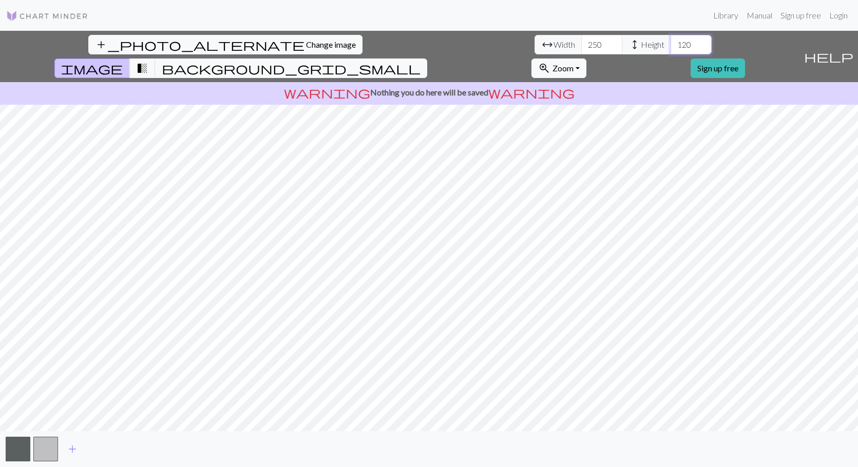
click at [671, 46] on input "120" at bounding box center [691, 45] width 41 height 20
click at [671, 45] on input "220" at bounding box center [691, 45] width 41 height 20
type input "220"
click at [421, 61] on span "background_grid_small" at bounding box center [291, 68] width 259 height 14
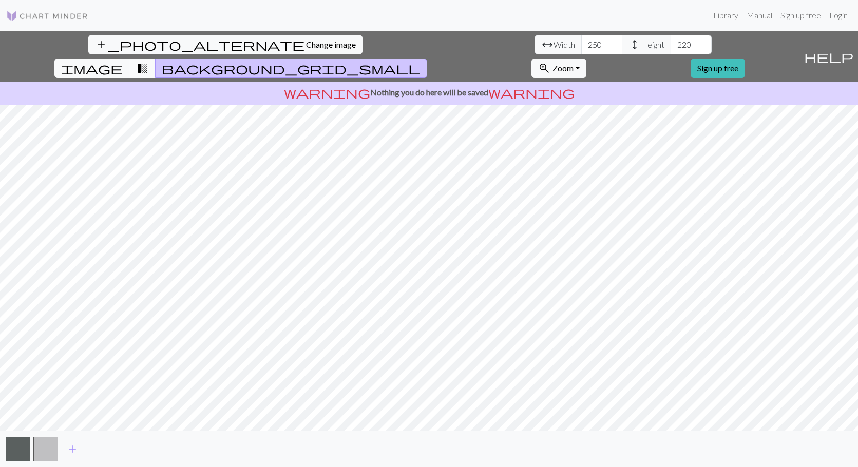
click at [148, 61] on span "transition_fade" at bounding box center [142, 68] width 12 height 14
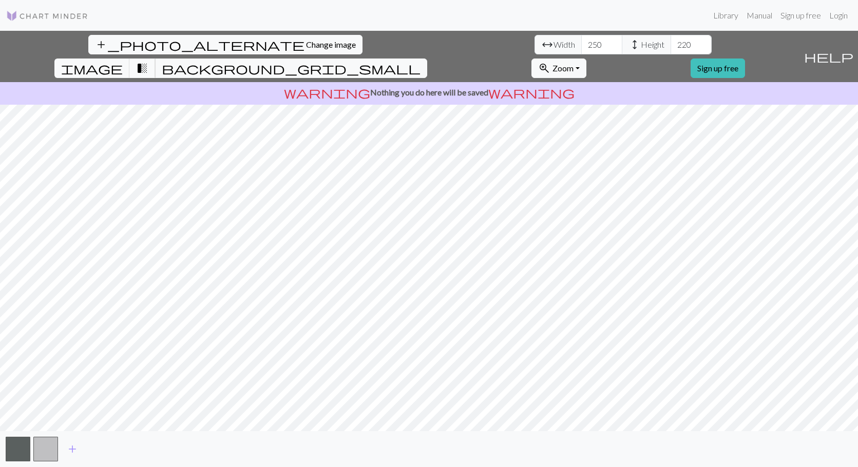
click at [156, 59] on button "transition_fade" at bounding box center [142, 69] width 26 height 20
click at [581, 43] on input "251" at bounding box center [601, 45] width 41 height 20
type input "252"
click at [581, 42] on input "252" at bounding box center [601, 45] width 41 height 20
